Goal: Task Accomplishment & Management: Complete application form

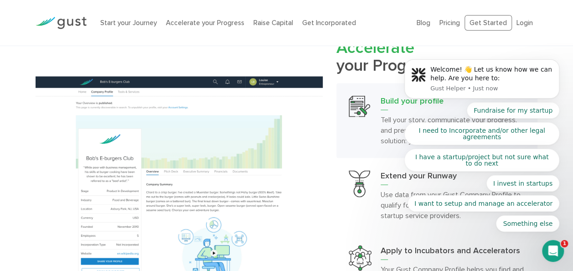
scroll to position [820, 0]
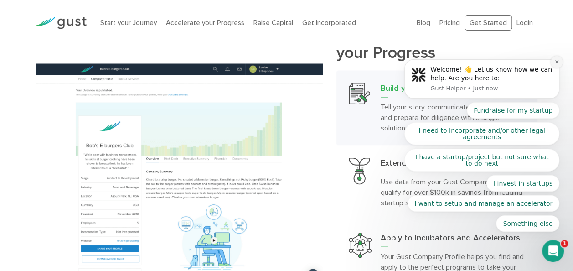
click at [557, 63] on icon "Dismiss notification" at bounding box center [556, 61] width 3 height 3
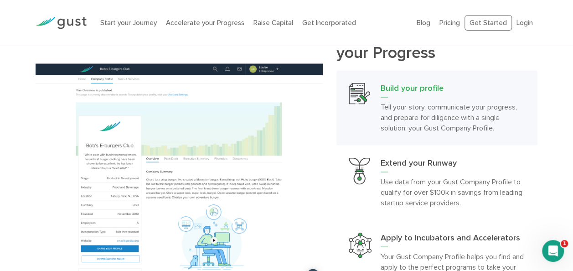
click at [555, 248] on icon "Open Intercom Messenger" at bounding box center [552, 250] width 15 height 15
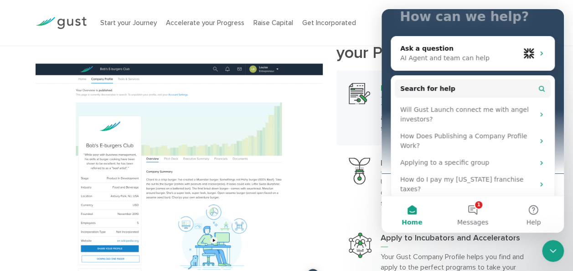
scroll to position [0, 0]
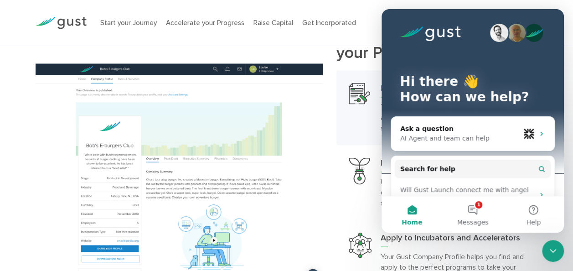
click at [553, 250] on icon "Close Intercom Messenger" at bounding box center [552, 250] width 11 height 11
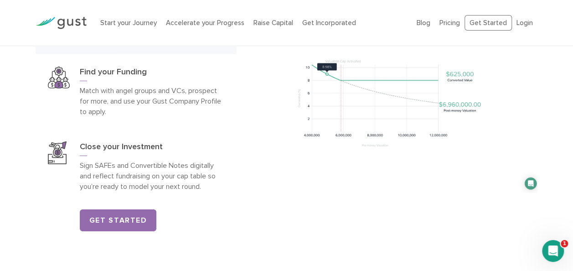
scroll to position [1139, 0]
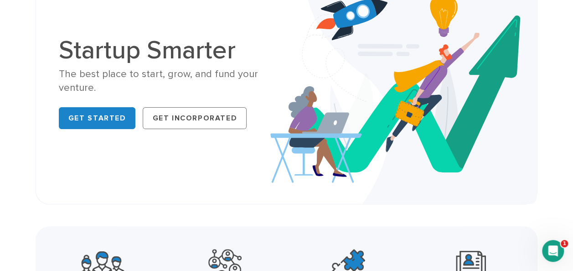
scroll to position [0, 0]
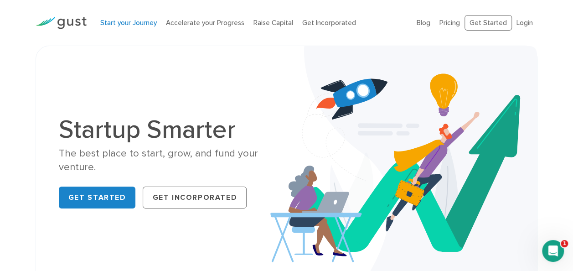
click at [127, 21] on link "Start your Journey" at bounding box center [128, 23] width 57 height 8
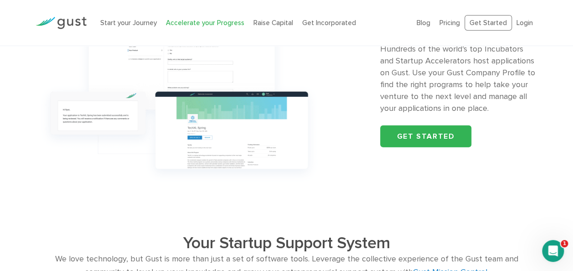
scroll to position [911, 0]
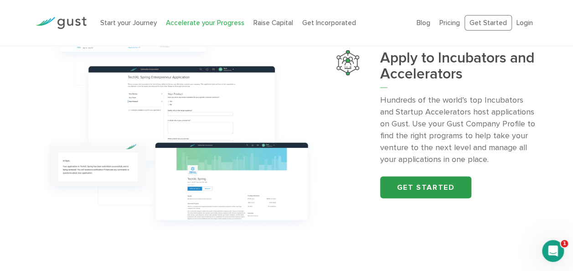
click at [424, 186] on link "Get started" at bounding box center [425, 187] width 91 height 22
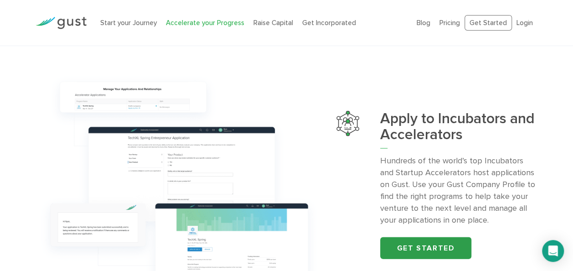
click at [417, 242] on link "Get started" at bounding box center [425, 248] width 91 height 22
